Goal: Find specific page/section: Find specific page/section

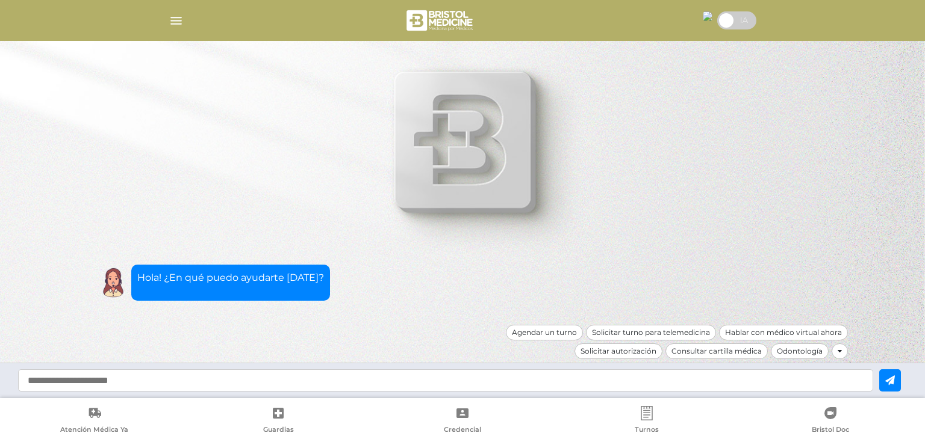
click at [177, 23] on img "button" at bounding box center [176, 20] width 15 height 15
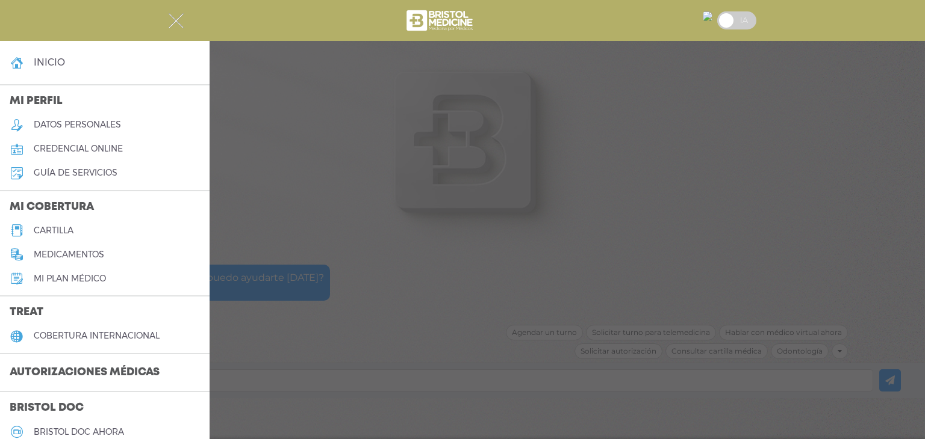
click at [77, 232] on link "cartilla" at bounding box center [104, 231] width 209 height 24
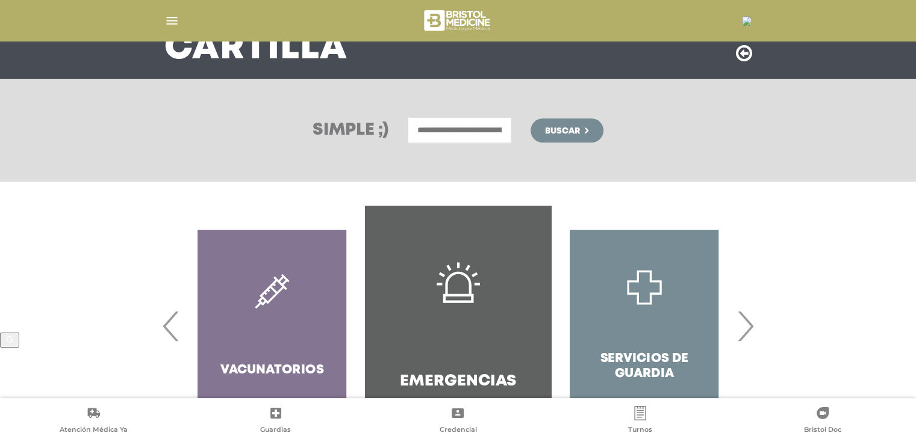
scroll to position [178, 0]
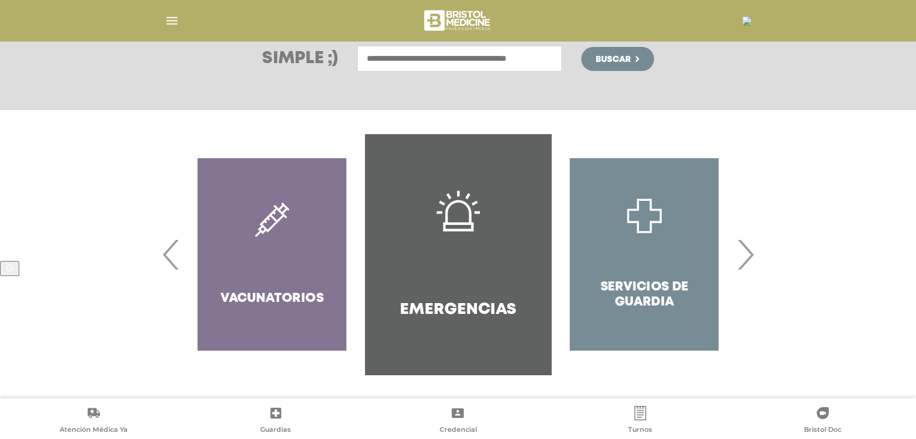
drag, startPoint x: 448, startPoint y: 73, endPoint x: 452, endPoint y: 66, distance: 8.4
click at [446, 72] on div "Simple ;) Buscar" at bounding box center [458, 58] width 916 height 103
click at [455, 63] on input "text" at bounding box center [459, 59] width 205 height 26
type input "**********"
click at [581, 47] on button "Buscar" at bounding box center [617, 59] width 72 height 24
